Goal: Information Seeking & Learning: Learn about a topic

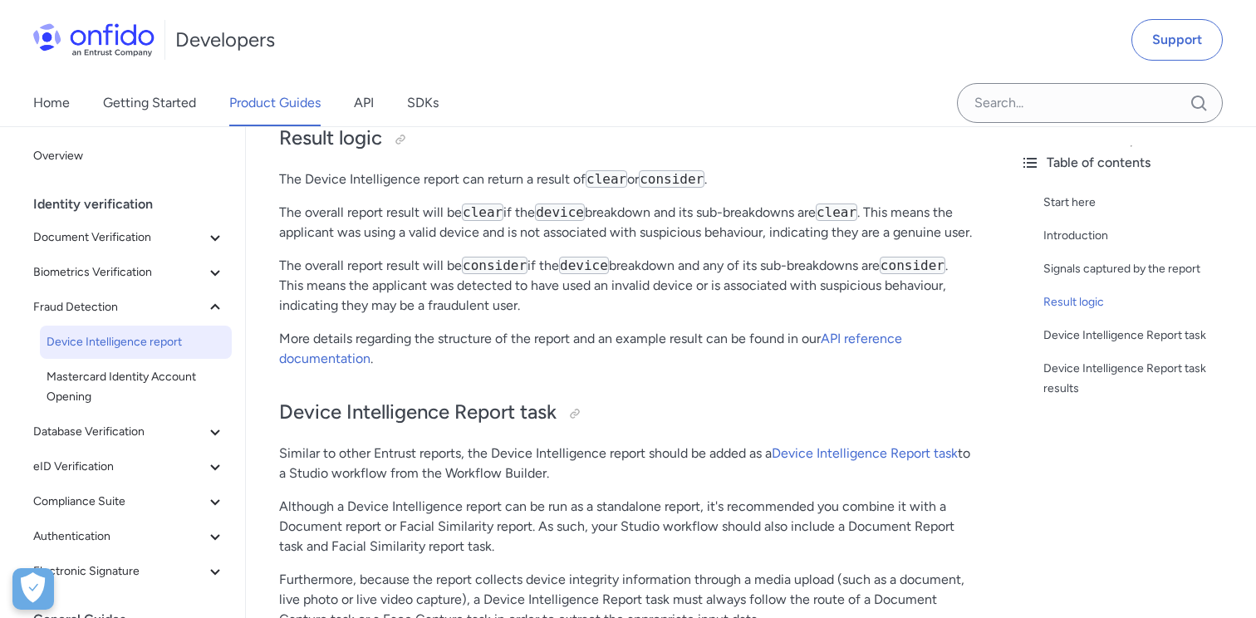
scroll to position [751, 0]
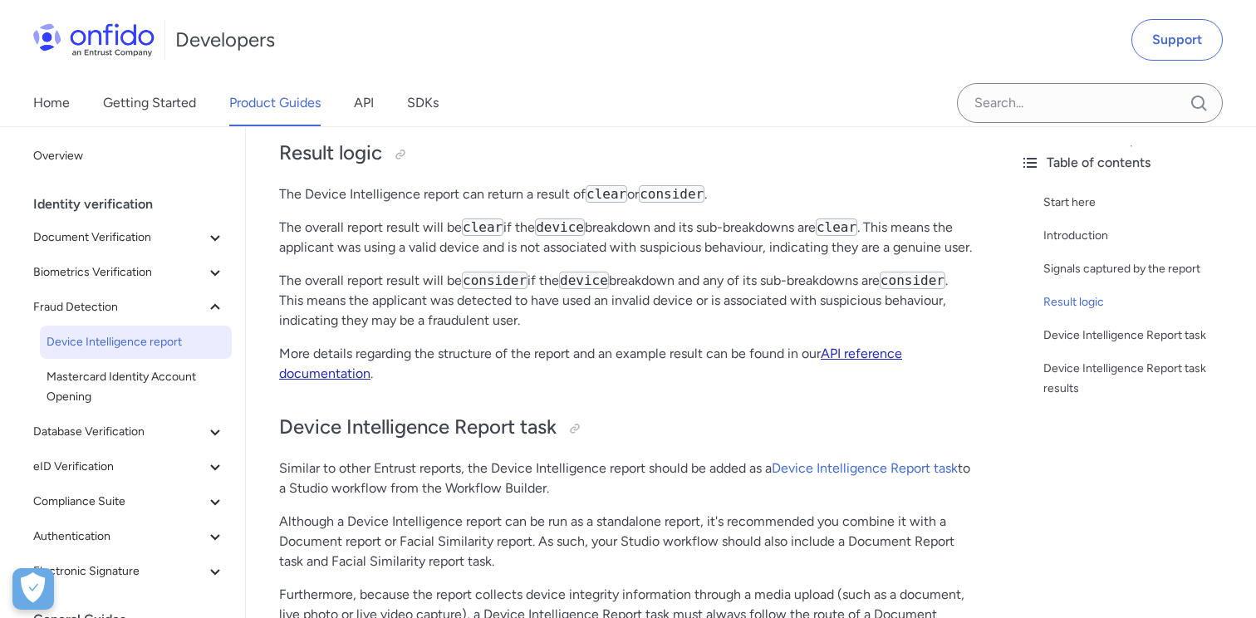
click at [840, 353] on link "API reference documentation" at bounding box center [590, 364] width 623 height 36
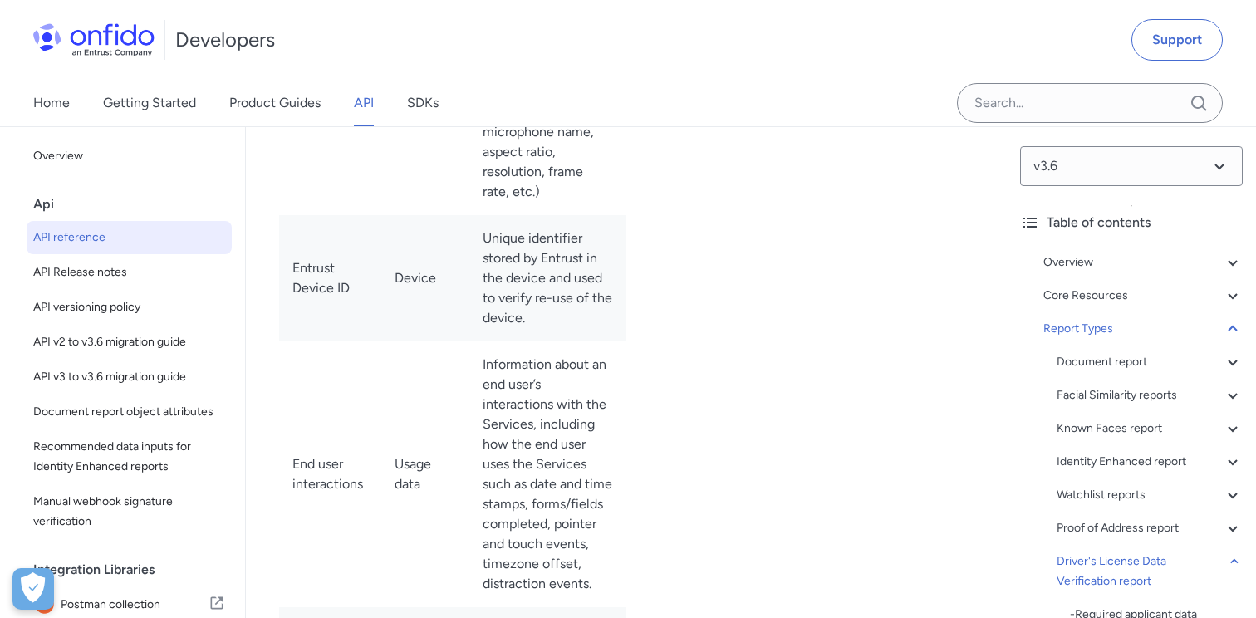
scroll to position [134446, 0]
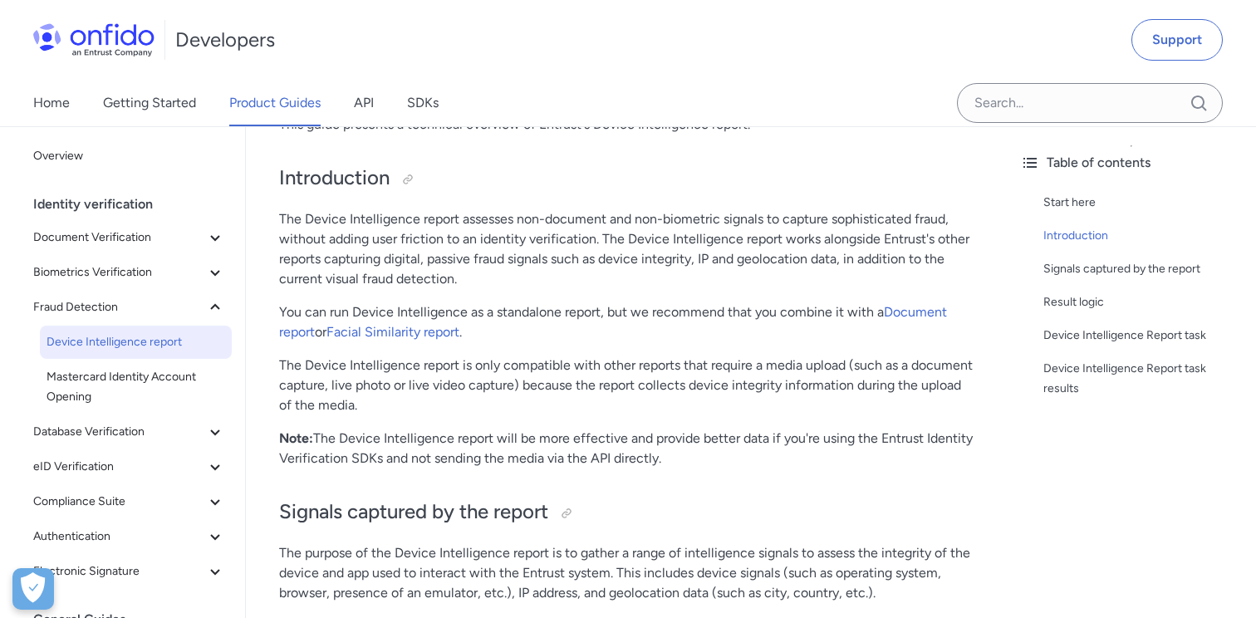
scroll to position [224, 0]
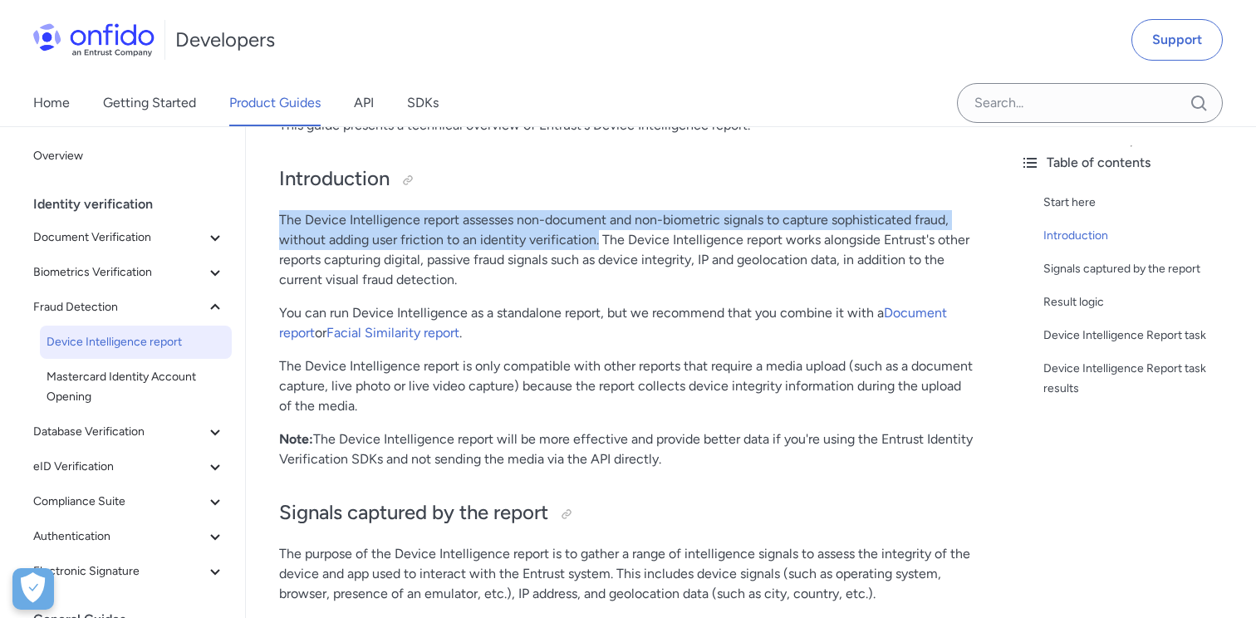
drag, startPoint x: 599, startPoint y: 244, endPoint x: 259, endPoint y: 227, distance: 340.3
copy p "The Device Intelligence report assesses non-document and non-biometric signals …"
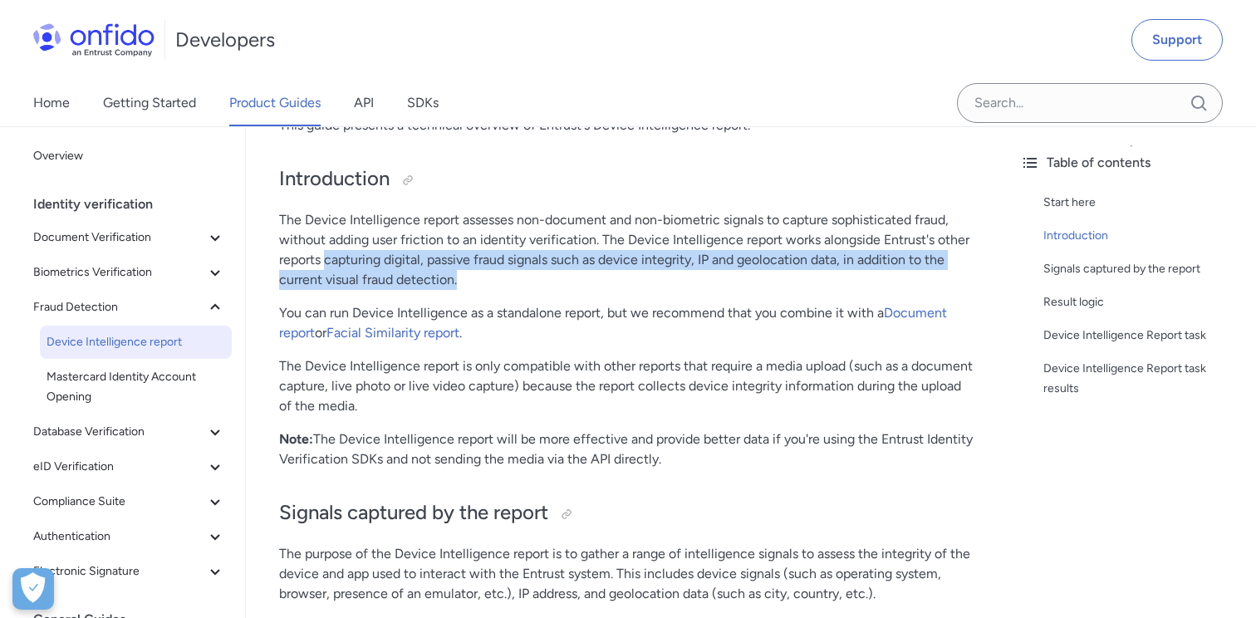
drag, startPoint x: 326, startPoint y: 261, endPoint x: 500, endPoint y: 277, distance: 175.2
click at [500, 277] on p "The Device Intelligence report assesses non-document and non-biometric signals …" at bounding box center [626, 250] width 695 height 80
copy p "capturing digital, passive fraud signals such as device integrity, IP and geolo…"
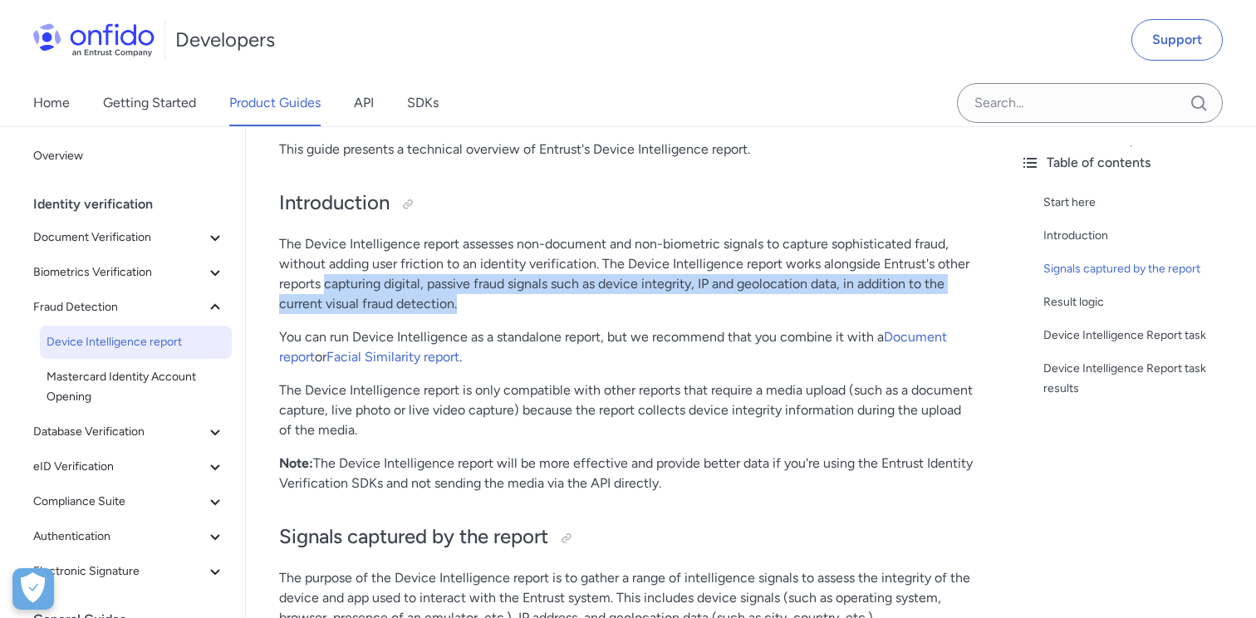
scroll to position [102, 0]
